Goal: Information Seeking & Learning: Learn about a topic

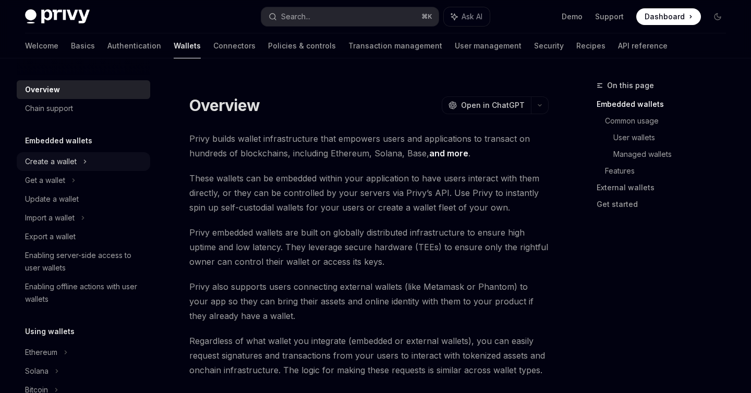
click at [65, 160] on div "Create a wallet" at bounding box center [51, 161] width 52 height 13
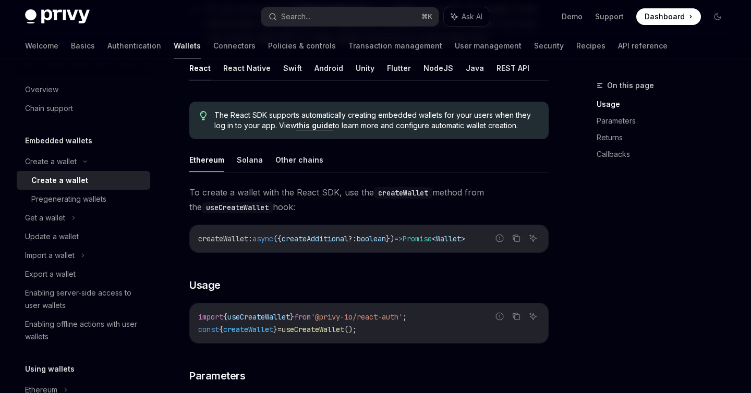
scroll to position [233, 0]
click at [51, 275] on div "Export a wallet" at bounding box center [50, 274] width 51 height 13
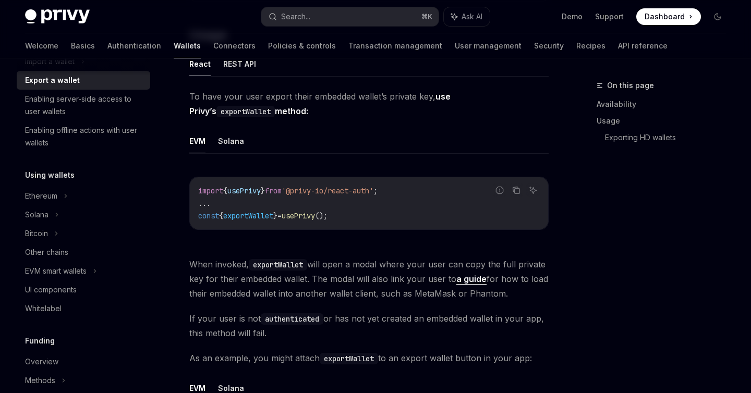
scroll to position [235, 0]
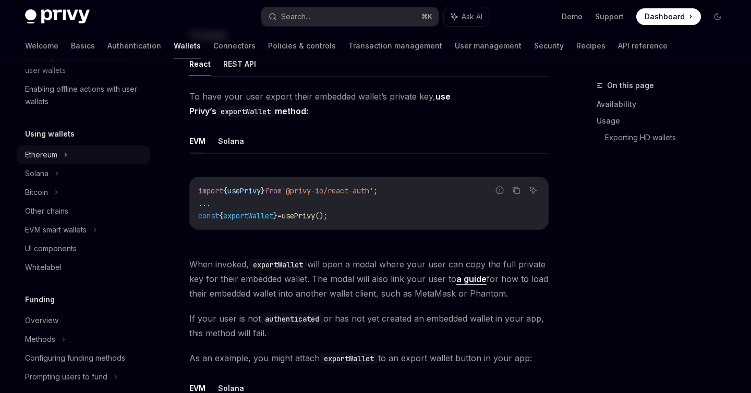
click at [41, 155] on div "Ethereum" at bounding box center [41, 155] width 32 height 13
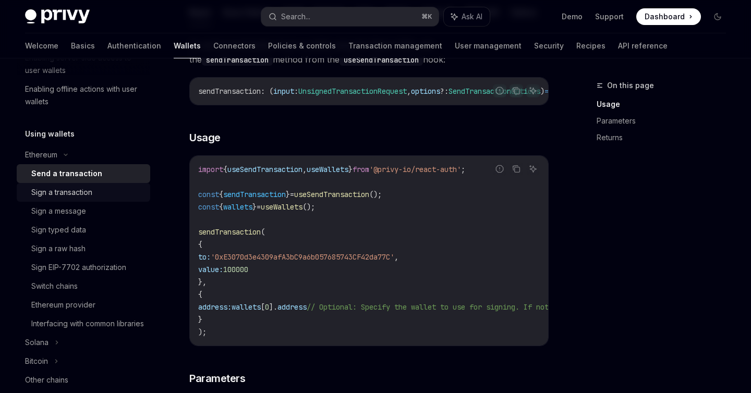
click at [99, 196] on div "Sign a transaction" at bounding box center [87, 192] width 113 height 13
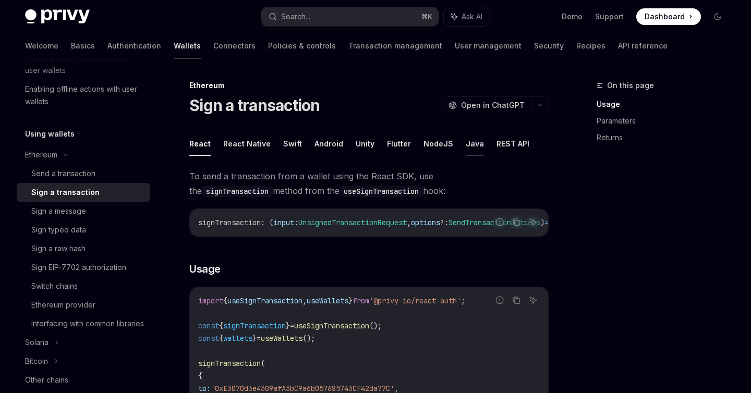
click at [466, 144] on button "Java" at bounding box center [475, 143] width 18 height 25
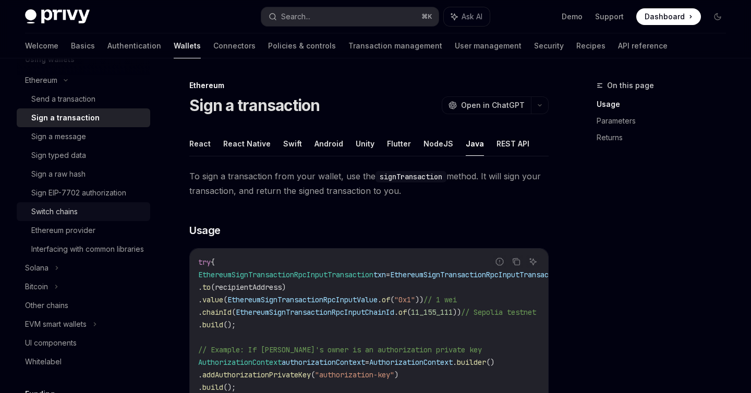
scroll to position [314, 0]
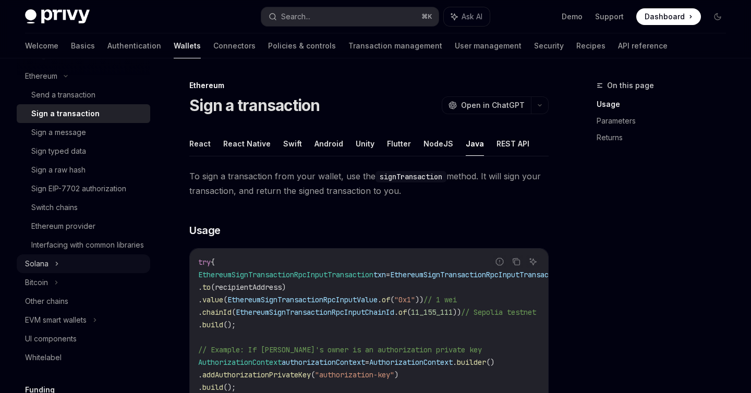
click at [30, 270] on div "Solana" at bounding box center [36, 264] width 23 height 13
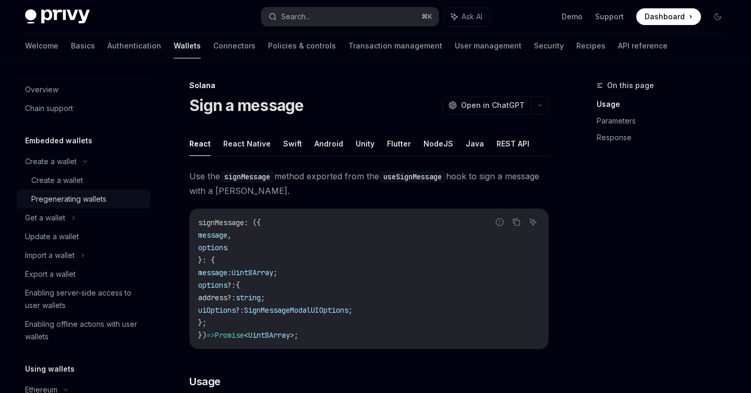
click at [51, 196] on div "Pregenerating wallets" at bounding box center [68, 199] width 75 height 13
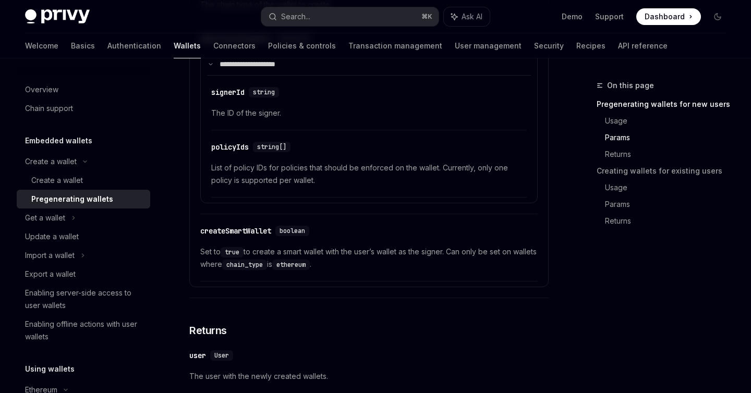
scroll to position [863, 0]
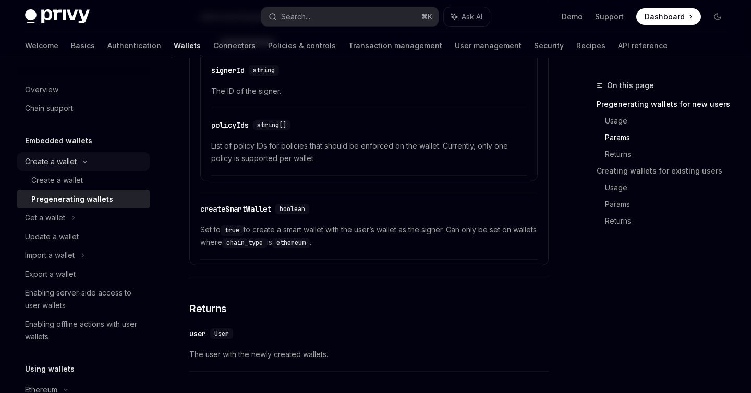
click at [52, 166] on div "Create a wallet" at bounding box center [51, 161] width 52 height 13
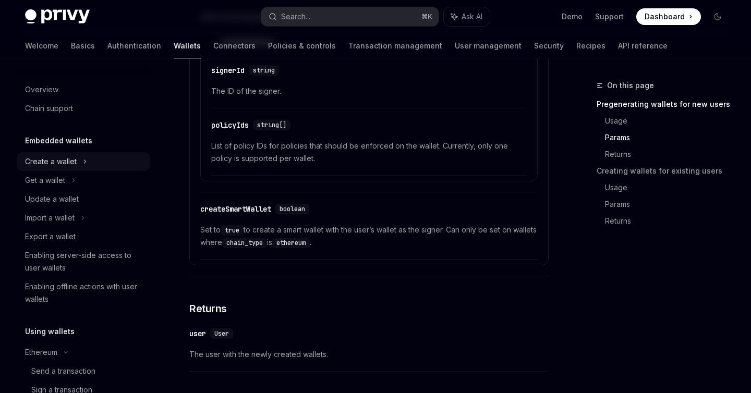
click at [52, 166] on div "Create a wallet" at bounding box center [51, 161] width 52 height 13
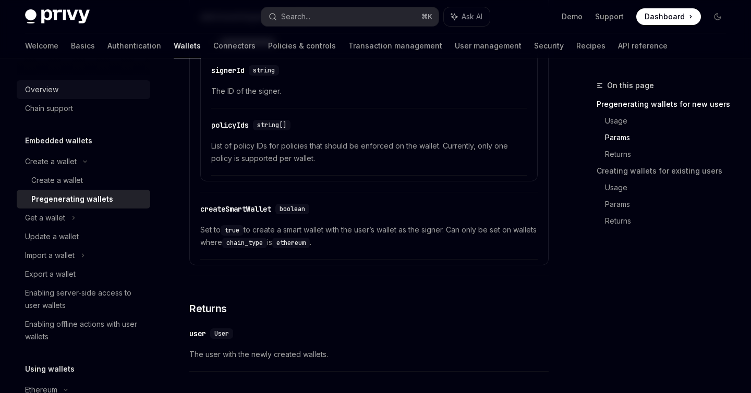
click at [59, 90] on div "Overview" at bounding box center [84, 89] width 119 height 13
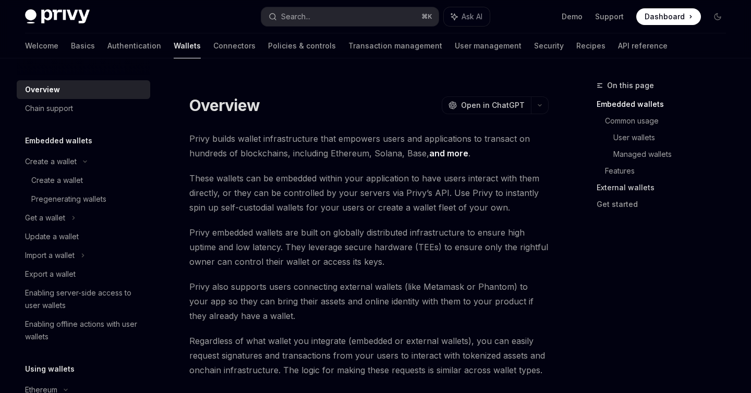
click at [625, 192] on link "External wallets" at bounding box center [665, 187] width 138 height 17
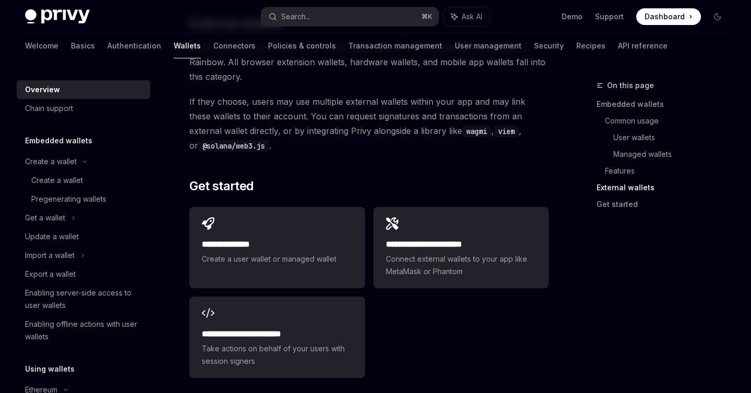
scroll to position [1634, 0]
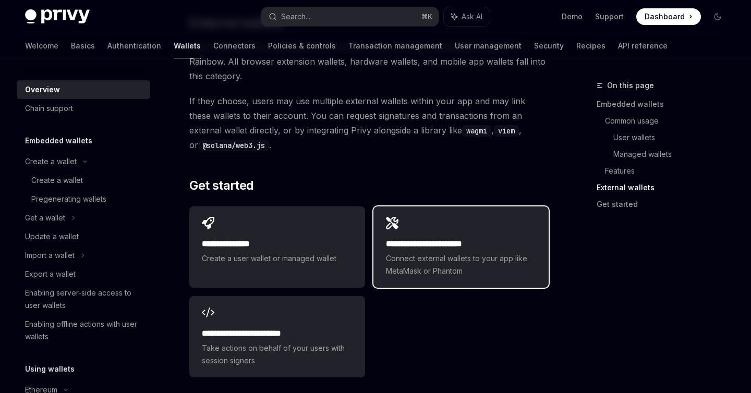
click at [451, 252] on span "Connect external wallets to your app like MetaMask or Phantom" at bounding box center [461, 264] width 150 height 25
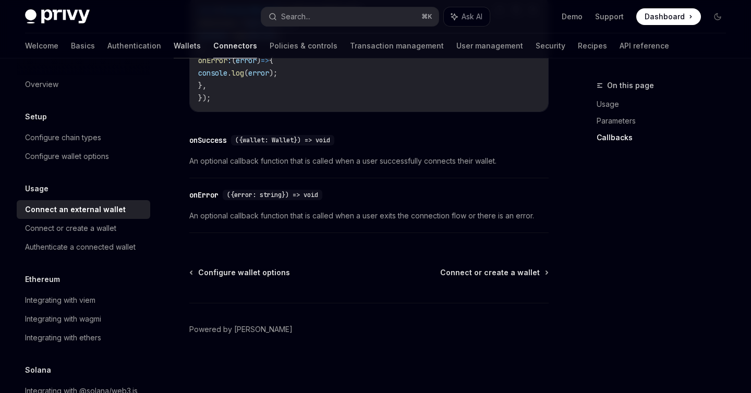
click at [174, 45] on link "Wallets" at bounding box center [187, 45] width 27 height 25
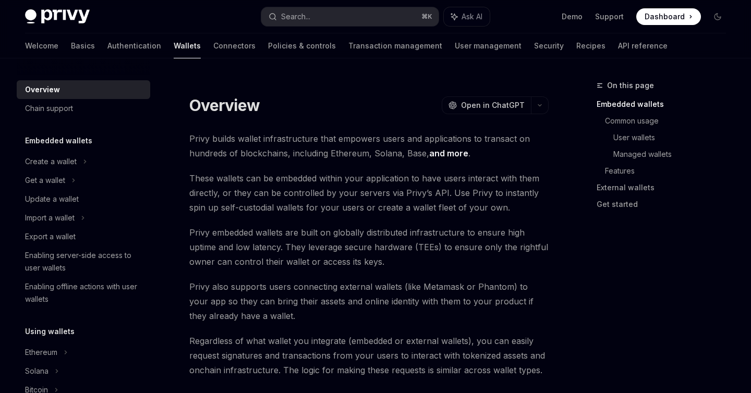
click at [112, 39] on div "Welcome Basics Authentication Wallets Connectors Policies & controls Transactio…" at bounding box center [346, 45] width 642 height 25
click at [107, 47] on link "Authentication" at bounding box center [134, 45] width 54 height 25
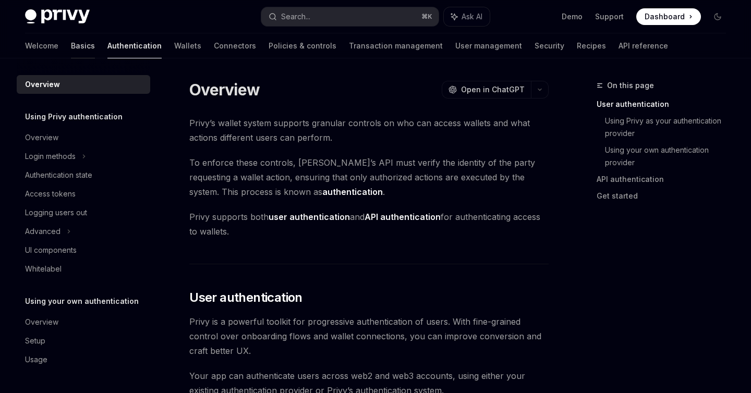
click at [71, 43] on link "Basics" at bounding box center [83, 45] width 24 height 25
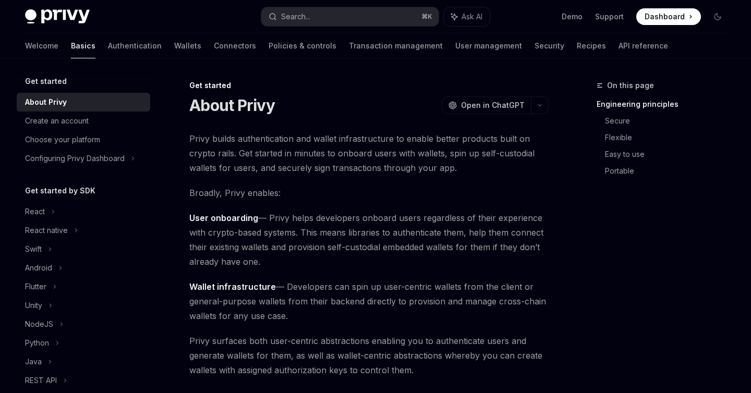
click at [306, 110] on div "About Privy OpenAI Open in ChatGPT" at bounding box center [368, 105] width 359 height 19
click at [198, 143] on span "Privy builds authentication and wallet infrastructure to enable better products…" at bounding box center [368, 153] width 359 height 44
click at [217, 136] on span "Privy builds authentication and wallet infrastructure to enable better products…" at bounding box center [368, 153] width 359 height 44
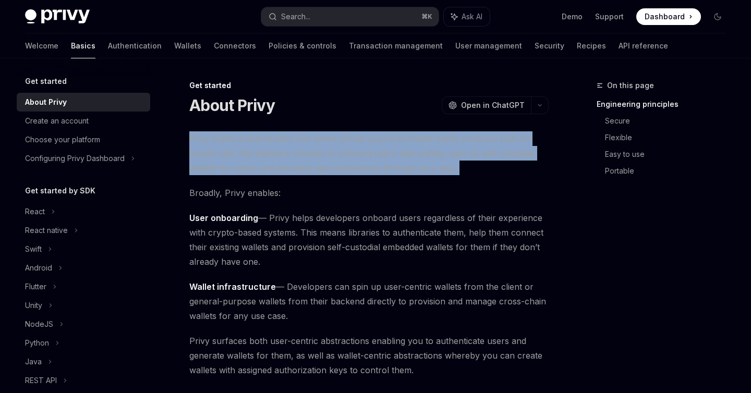
click at [217, 136] on span "Privy builds authentication and wallet infrastructure to enable better products…" at bounding box center [368, 153] width 359 height 44
click at [116, 120] on div "Create an account" at bounding box center [84, 121] width 119 height 13
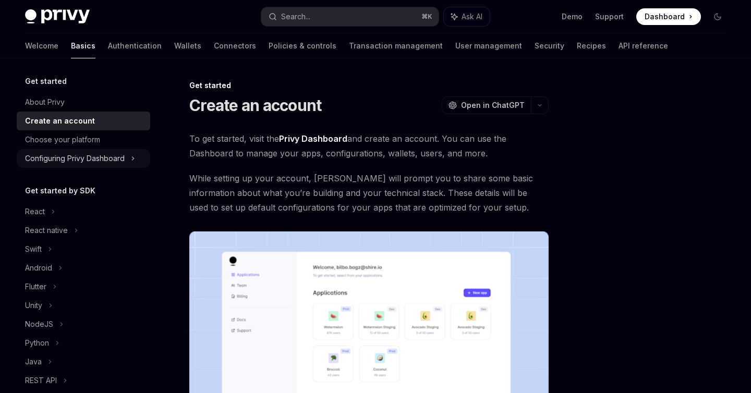
click at [95, 151] on div "Configuring Privy Dashboard" at bounding box center [83, 158] width 133 height 19
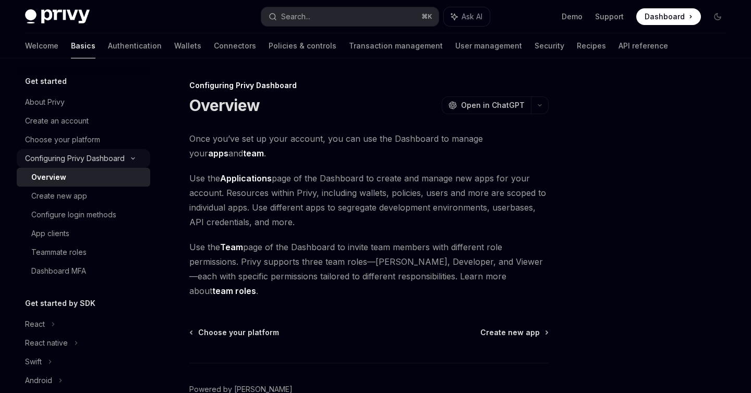
click at [82, 165] on div "Configuring Privy Dashboard" at bounding box center [83, 158] width 133 height 19
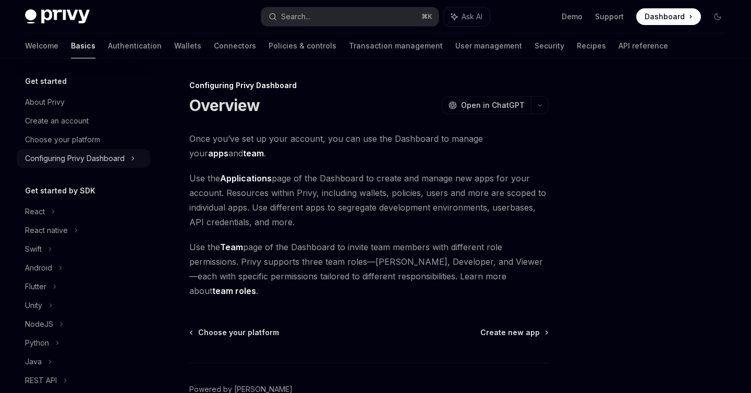
click at [86, 153] on div "Configuring Privy Dashboard" at bounding box center [75, 158] width 100 height 13
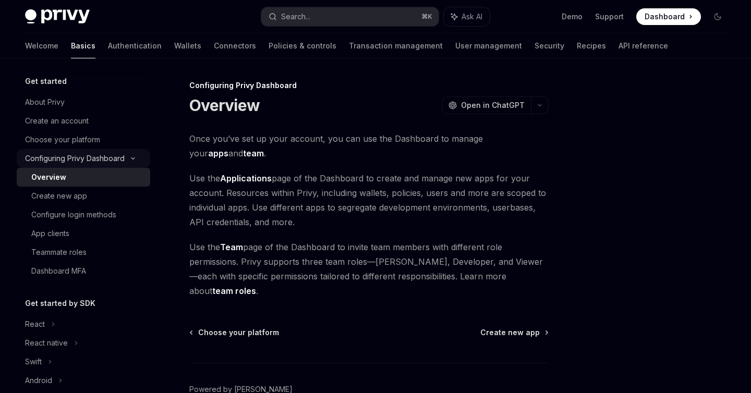
click at [86, 153] on div "Configuring Privy Dashboard" at bounding box center [75, 158] width 100 height 13
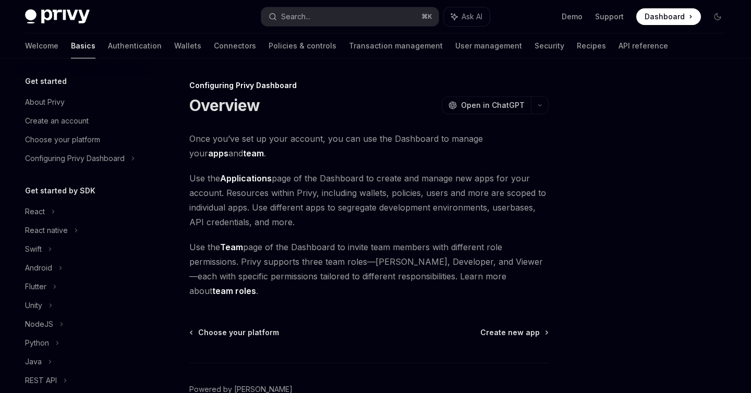
click at [70, 187] on h5 "Get started by SDK" at bounding box center [60, 191] width 70 height 13
click at [99, 137] on div "Choose your platform" at bounding box center [62, 139] width 75 height 13
type textarea "*"
